Goal: Check status: Check status

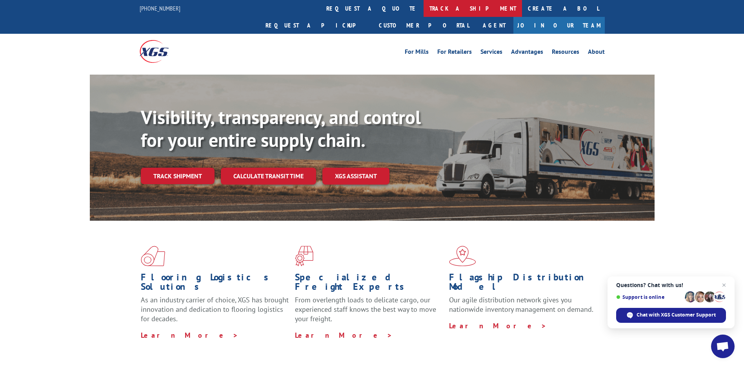
click at [424, 12] on link "track a shipment" at bounding box center [473, 8] width 98 height 17
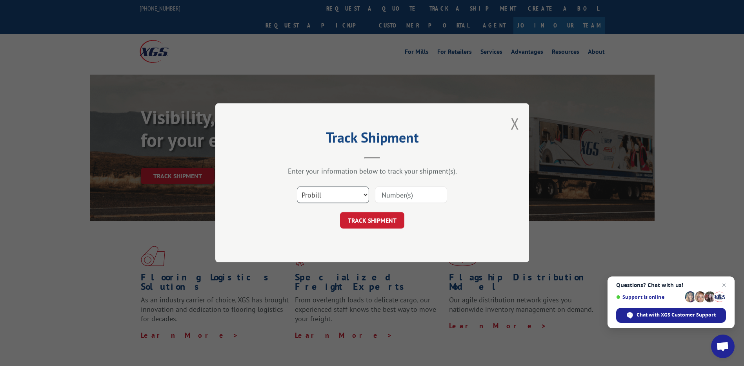
click at [363, 197] on select "Select category... Probill BOL PO" at bounding box center [333, 195] width 72 height 16
select select "bol"
click at [297, 187] on select "Select category... Probill BOL PO" at bounding box center [333, 195] width 72 height 16
click at [415, 195] on input at bounding box center [411, 195] width 72 height 16
paste input "5180675"
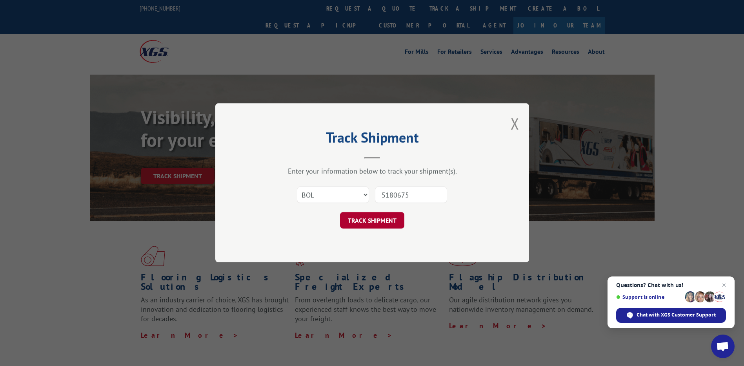
type input "5180675"
click at [376, 222] on button "TRACK SHIPMENT" at bounding box center [372, 220] width 64 height 16
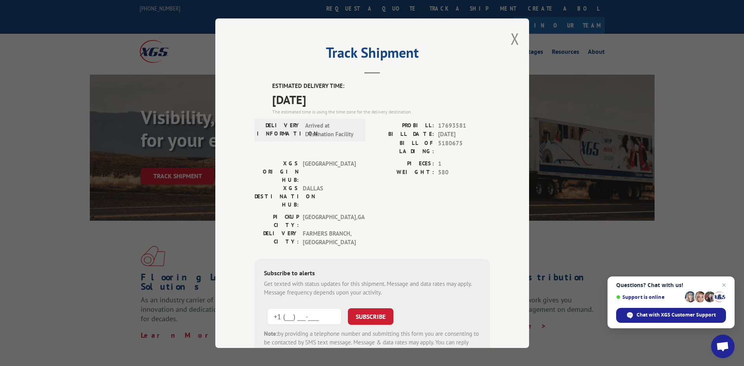
click at [336, 307] on input "+1 (___) ___-____" at bounding box center [304, 315] width 75 height 16
type input "[PHONE_NUMBER]"
click at [358, 307] on button "SUBSCRIBE" at bounding box center [370, 315] width 45 height 16
